Goal: Task Accomplishment & Management: Complete application form

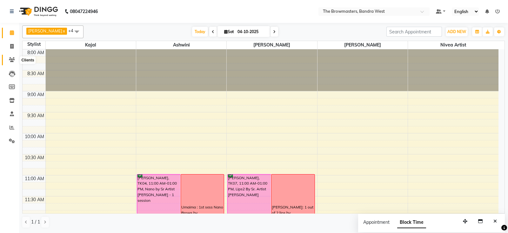
scroll to position [254, 0]
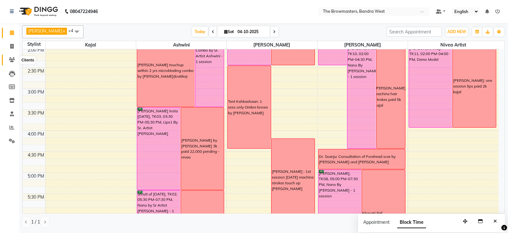
drag, startPoint x: 0, startPoint y: 0, endPoint x: 15, endPoint y: 57, distance: 58.5
click at [15, 57] on span at bounding box center [11, 59] width 11 height 7
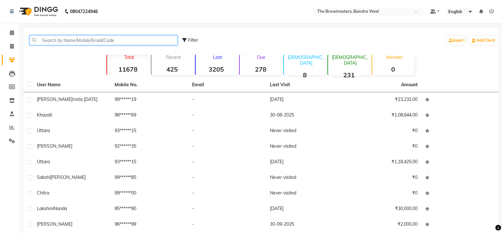
click at [101, 41] on input "text" at bounding box center [104, 40] width 148 height 10
click at [83, 42] on input "text" at bounding box center [104, 40] width 148 height 10
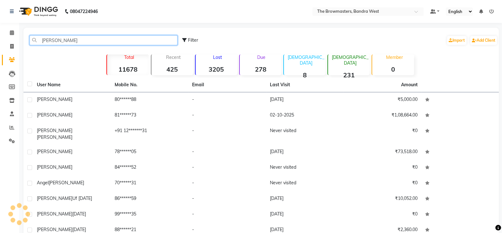
type input "[PERSON_NAME]"
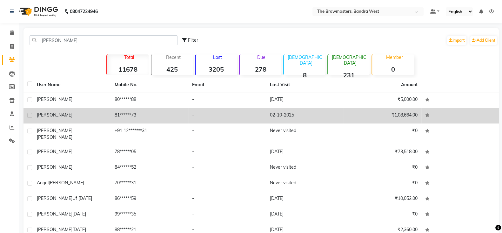
click at [47, 118] on td "[PERSON_NAME]" at bounding box center [72, 116] width 78 height 16
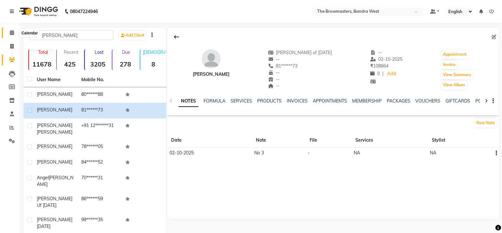
click at [11, 36] on span at bounding box center [11, 32] width 11 height 7
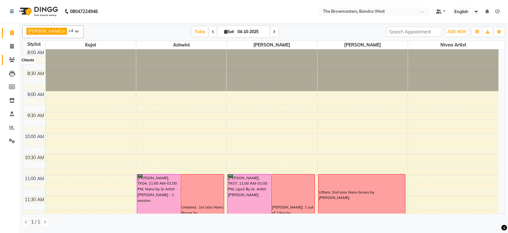
click at [11, 59] on icon at bounding box center [12, 59] width 6 height 5
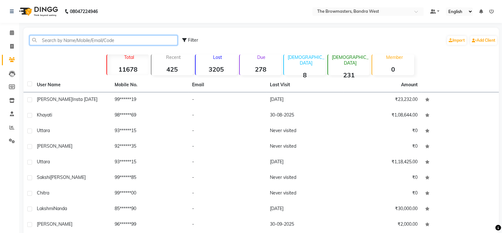
click at [63, 39] on input "text" at bounding box center [104, 40] width 148 height 10
click at [54, 42] on input "text" at bounding box center [104, 40] width 148 height 10
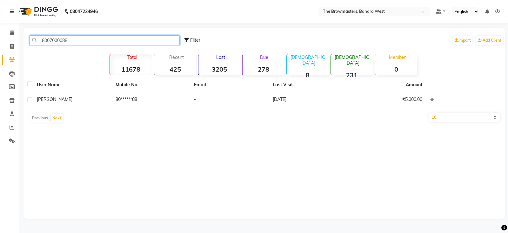
type input "8007000088"
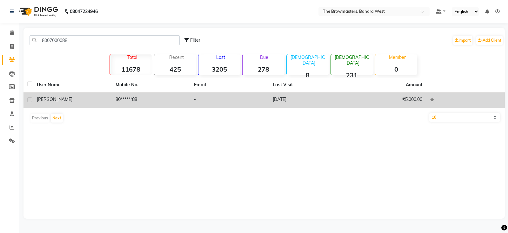
click at [49, 97] on span "[PERSON_NAME]" at bounding box center [55, 99] width 36 height 6
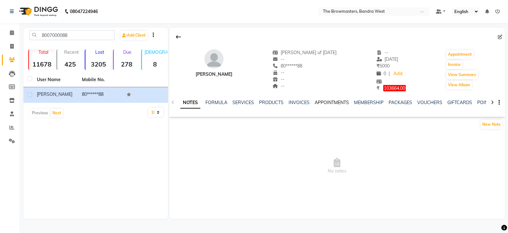
scroll to position [0, 94]
click at [410, 100] on link "FORMS" at bounding box center [413, 102] width 16 height 6
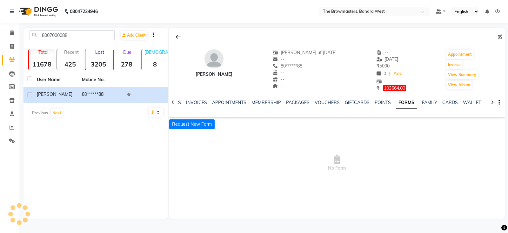
scroll to position [0, 40]
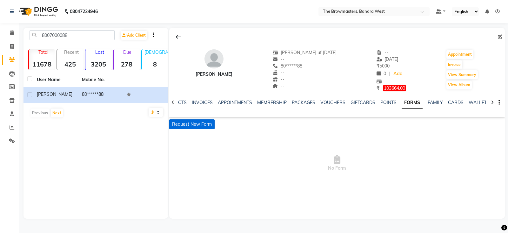
click at [199, 126] on button "Request New Form" at bounding box center [191, 124] width 45 height 10
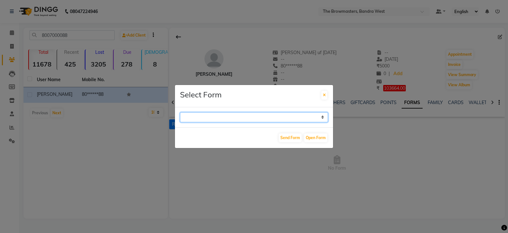
click at [221, 119] on select "Paramedical Consent Form Lips Consent Form Eyeliner Consent Form Brows Consent …" at bounding box center [254, 117] width 148 height 10
select select "206"
click at [180, 112] on select "Paramedical Consent Form Lips Consent Form Eyeliner Consent Form Brows Consent …" at bounding box center [254, 117] width 148 height 10
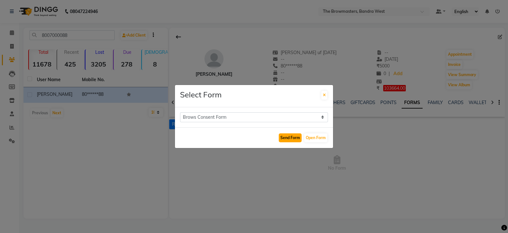
click at [293, 137] on button "Send Form" at bounding box center [290, 137] width 23 height 9
select select
